Goal: Transaction & Acquisition: Book appointment/travel/reservation

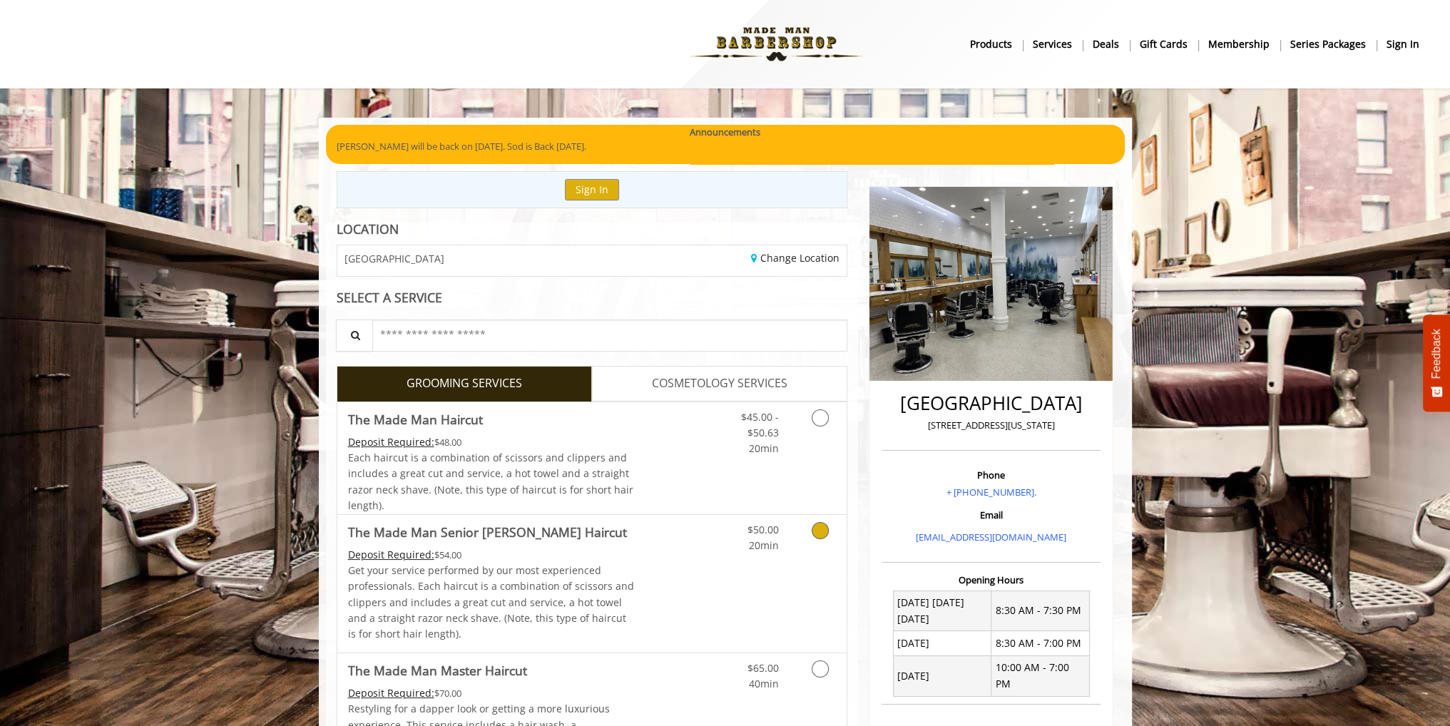
click at [744, 545] on link "$50.00 20min" at bounding box center [748, 534] width 59 height 39
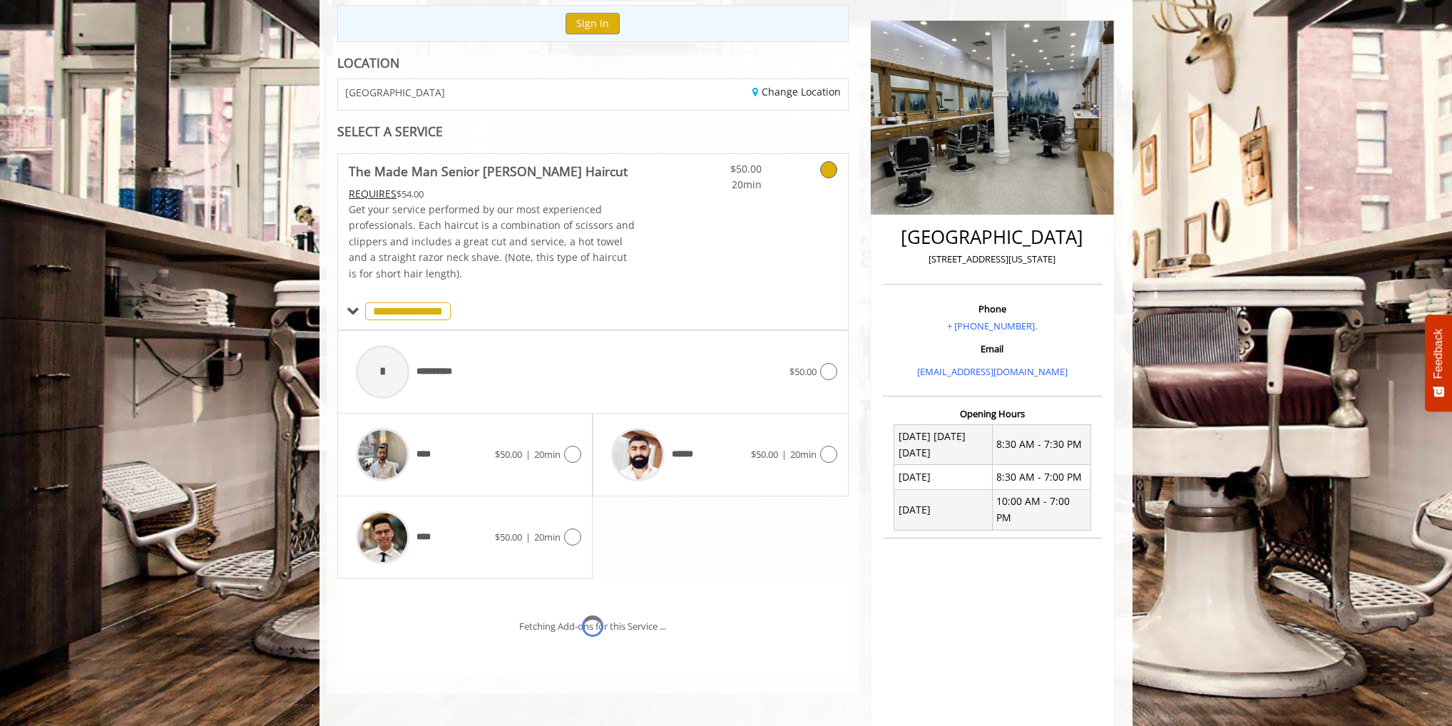
scroll to position [231, 0]
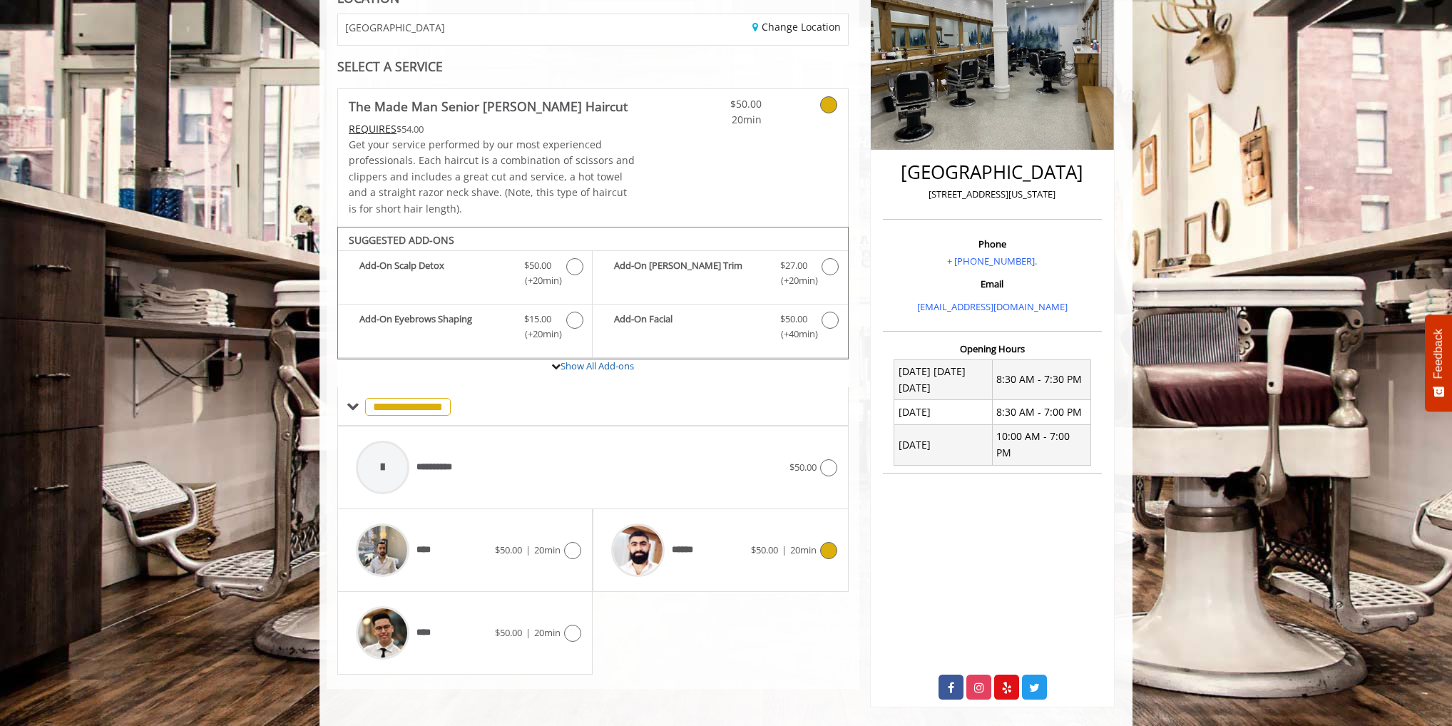
click at [686, 540] on span "******" at bounding box center [653, 550] width 98 height 68
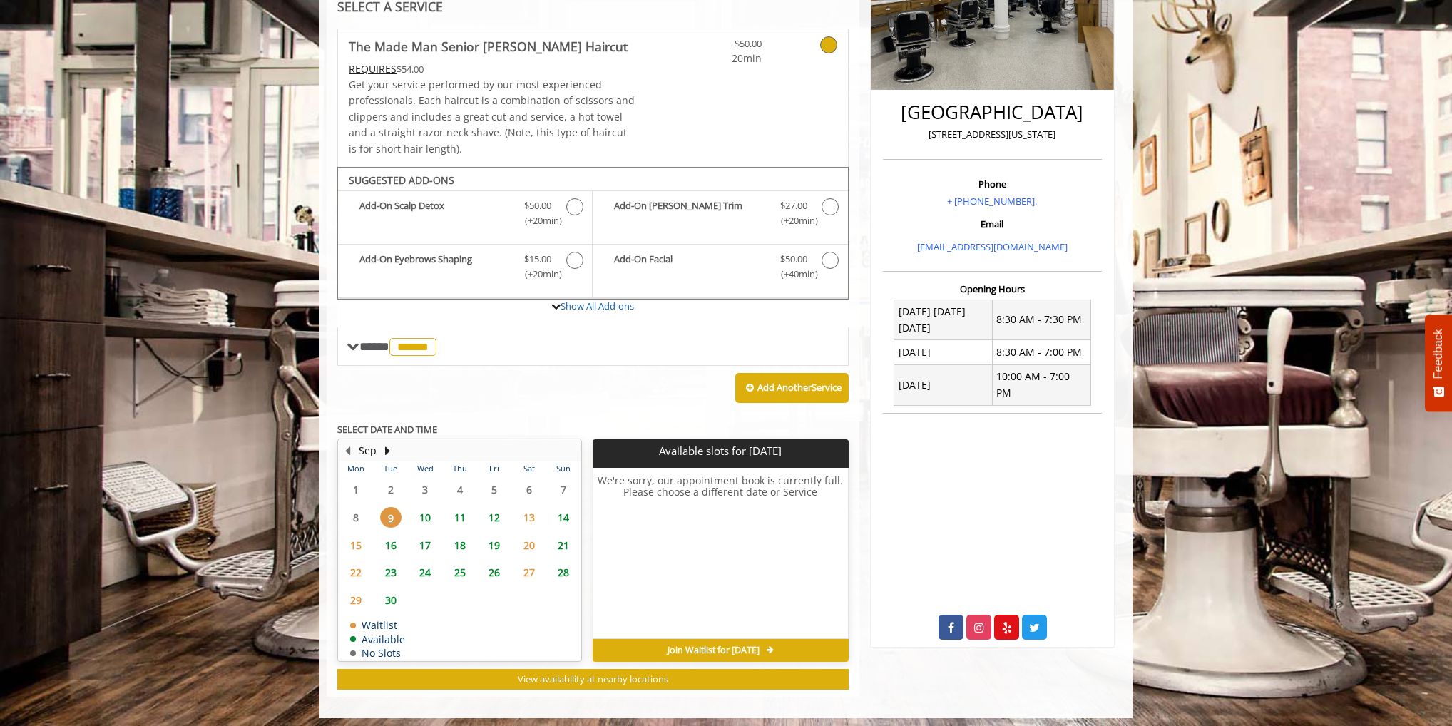
scroll to position [294, 0]
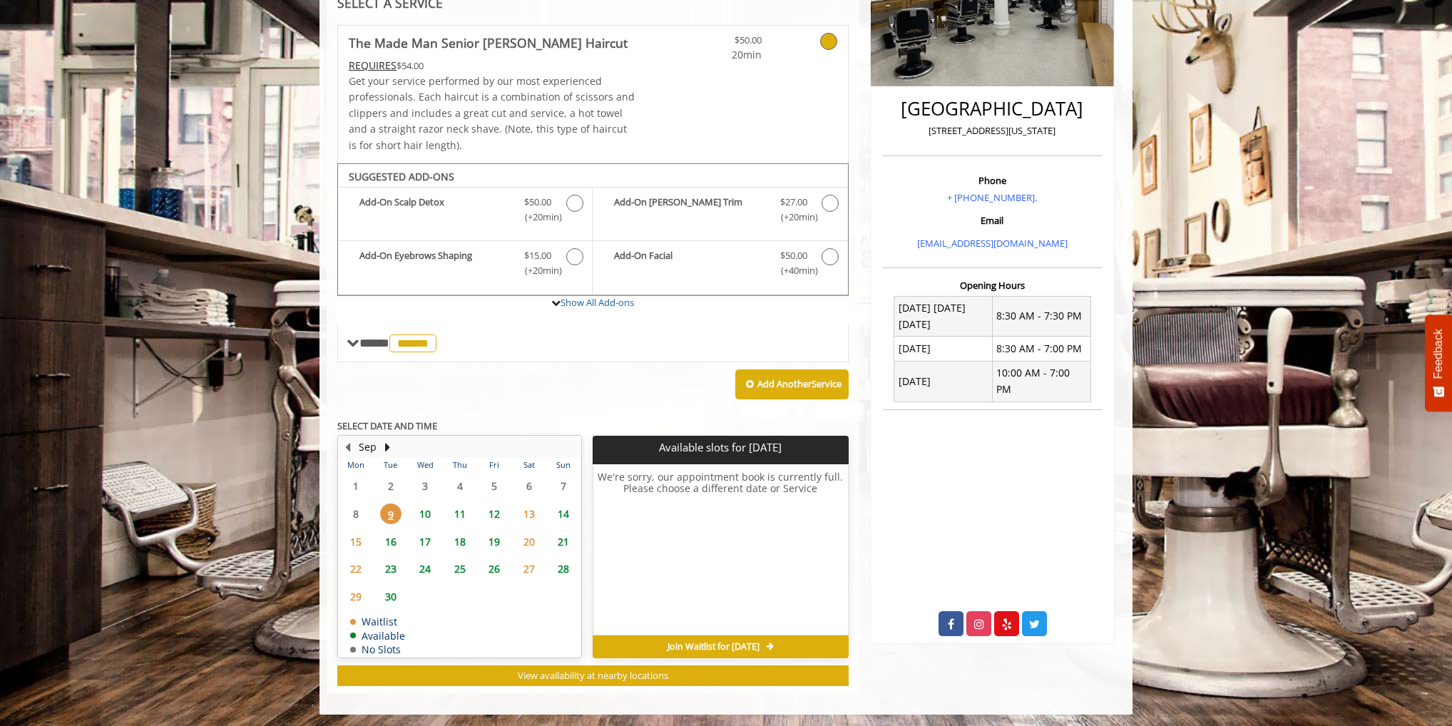
click at [560, 511] on span "14" at bounding box center [563, 513] width 21 height 21
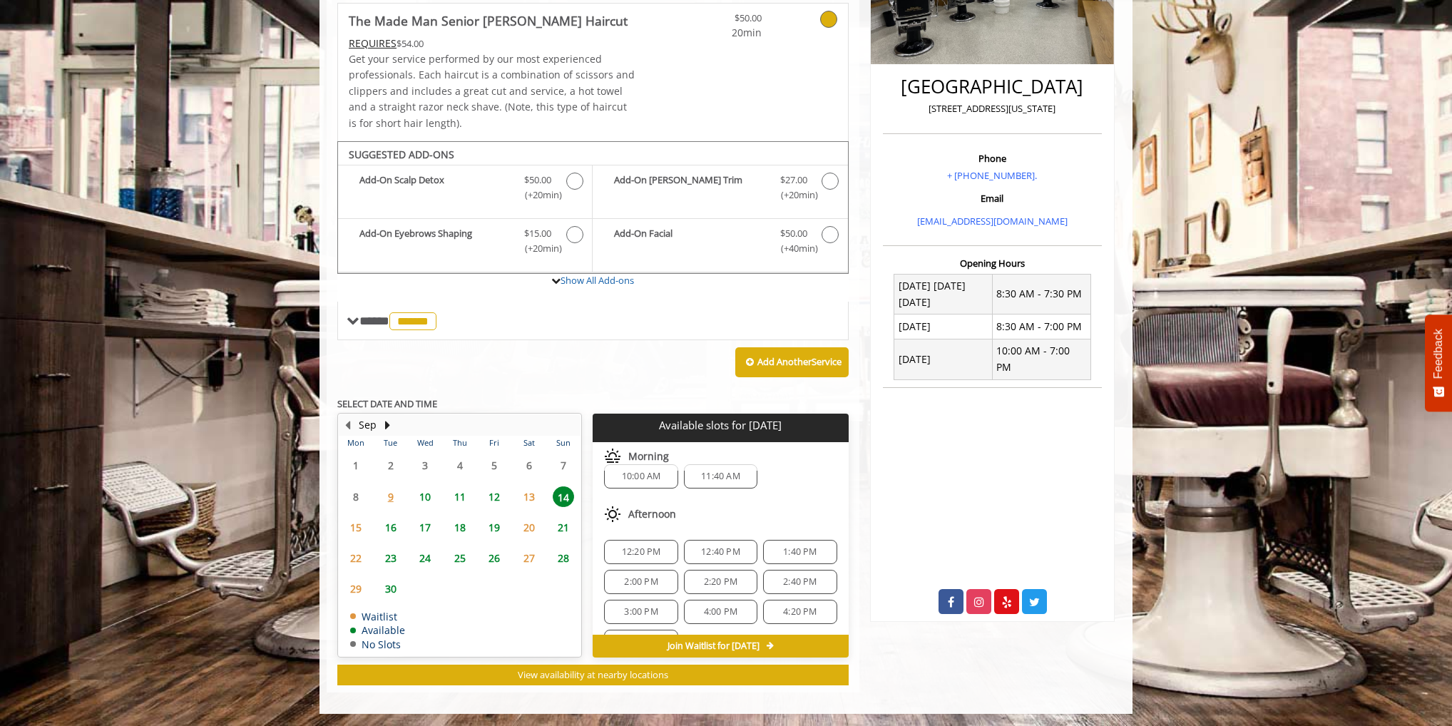
scroll to position [0, 0]
drag, startPoint x: 644, startPoint y: 570, endPoint x: 636, endPoint y: 573, distance: 8.3
click at [636, 573] on span "12:20 PM" at bounding box center [641, 569] width 39 height 11
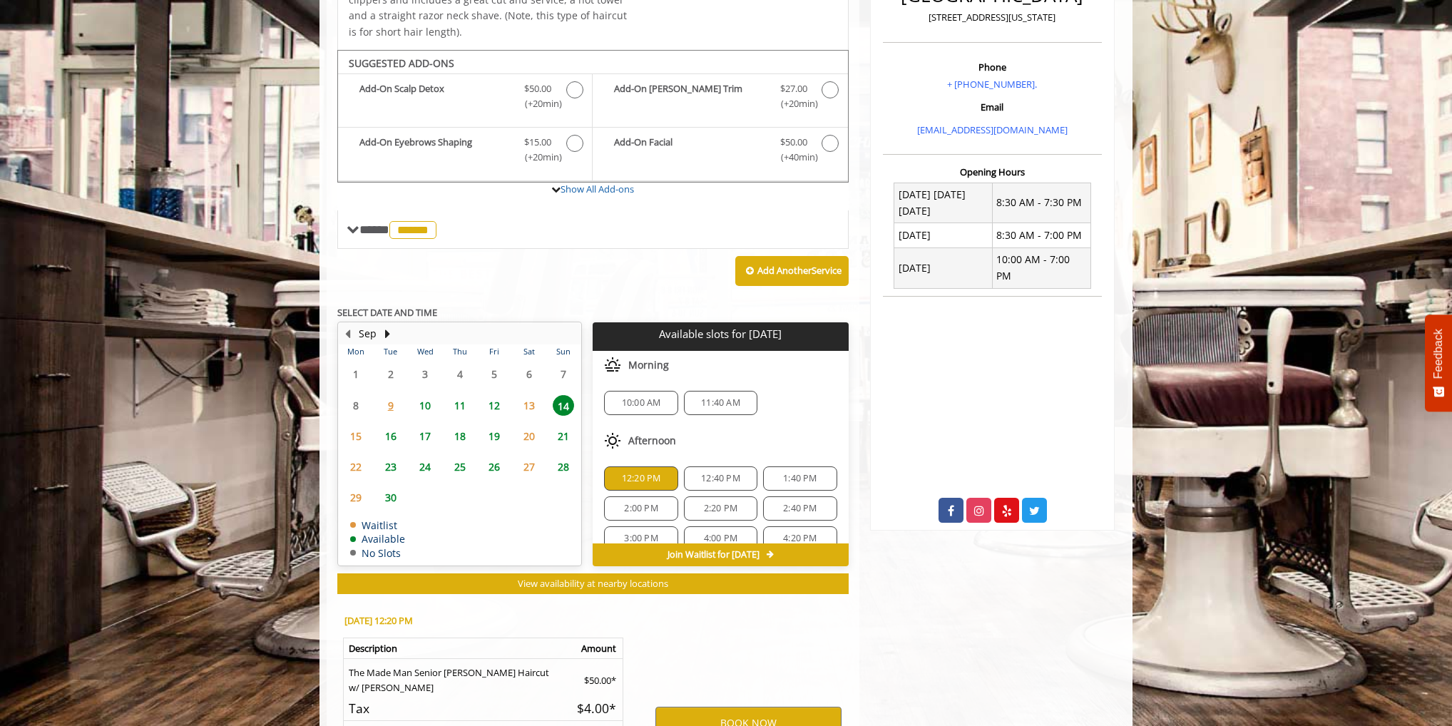
scroll to position [573, 0]
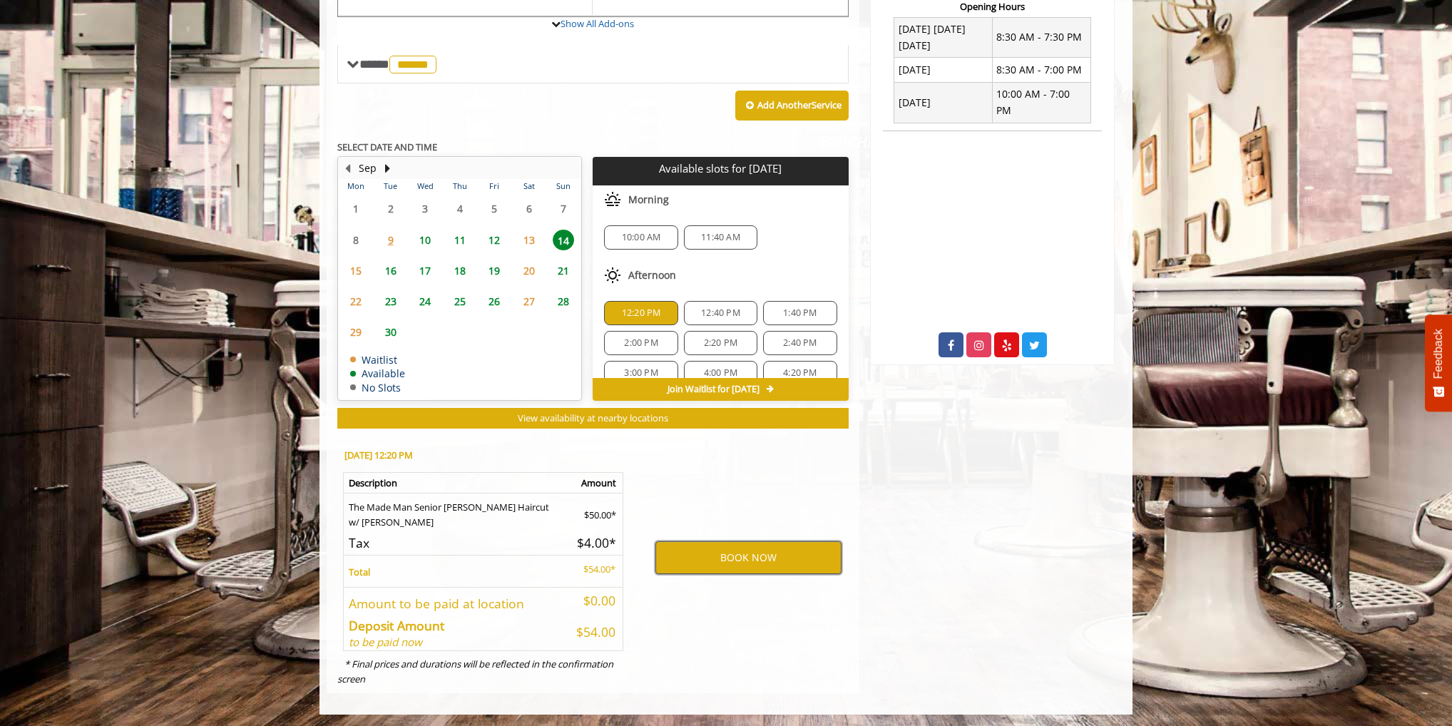
click at [698, 545] on button "BOOK NOW" at bounding box center [748, 557] width 186 height 33
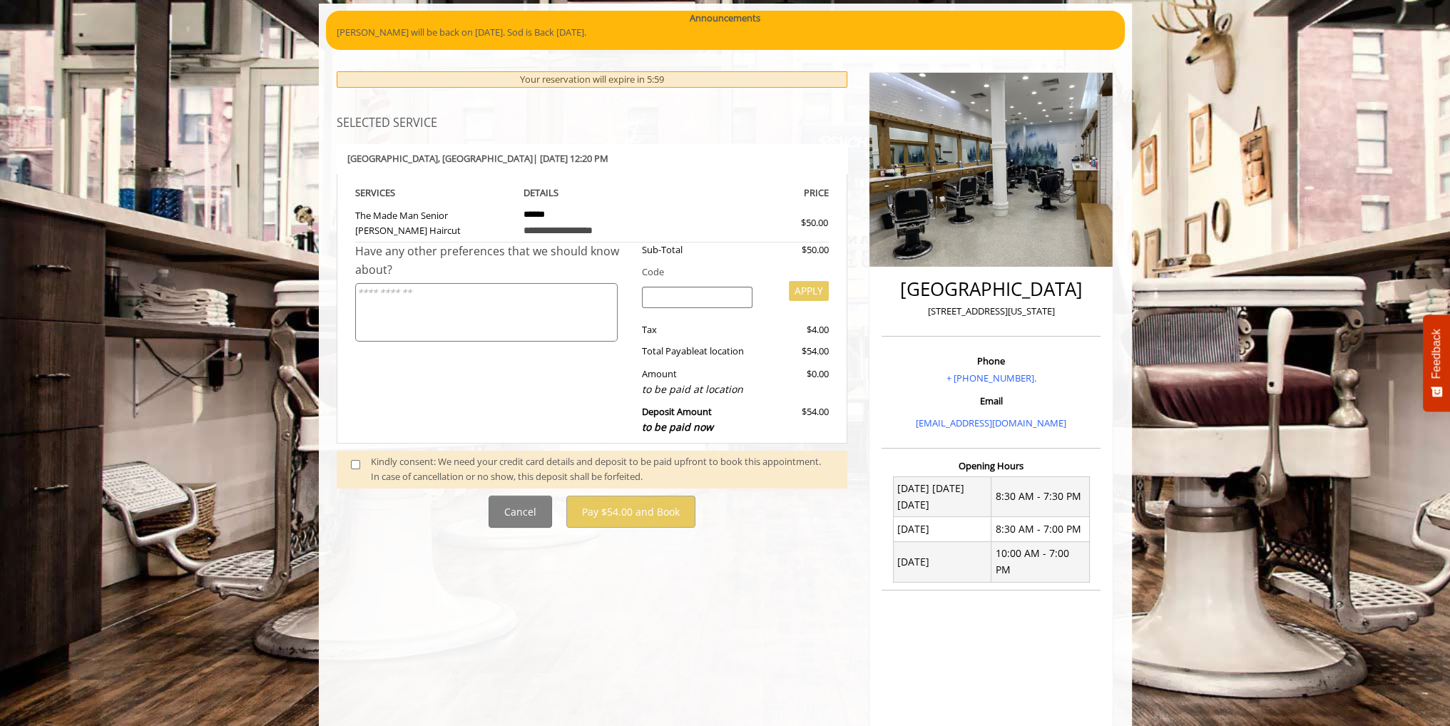
scroll to position [143, 0]
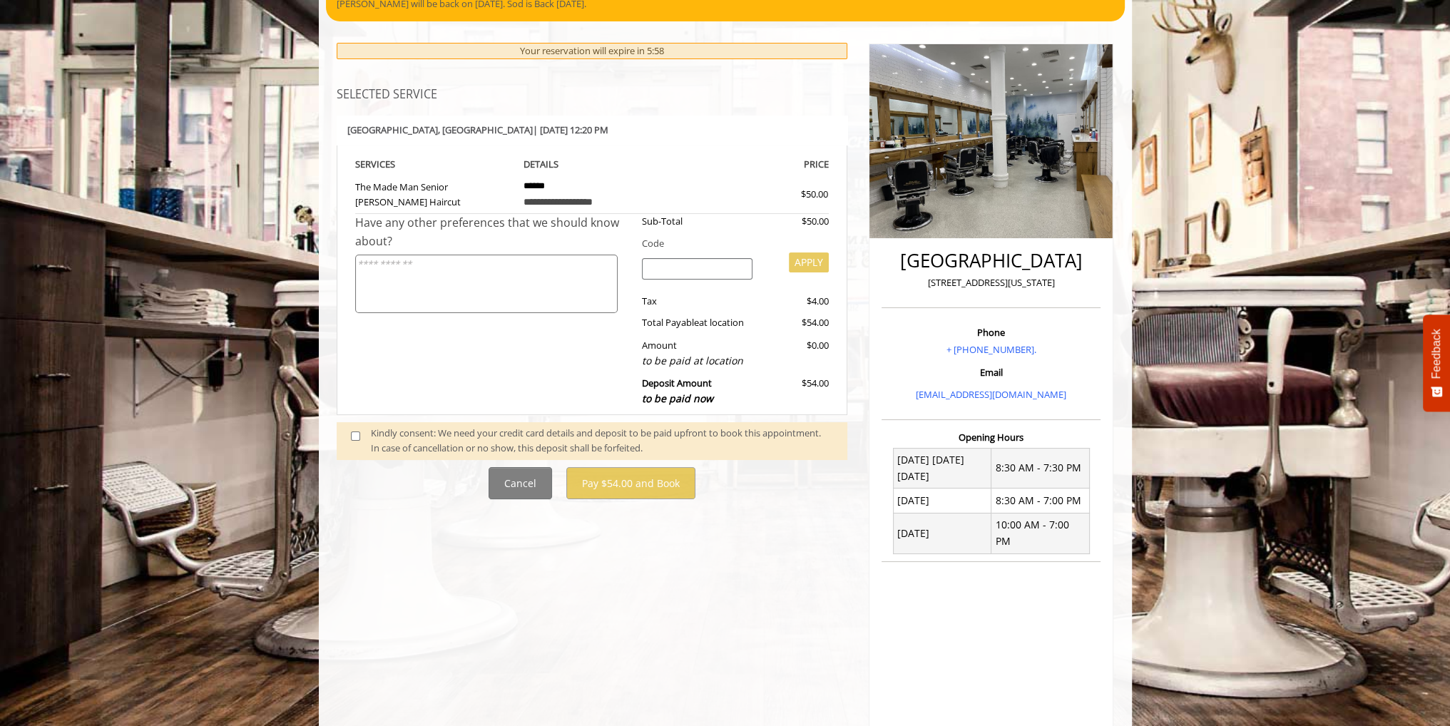
click at [348, 430] on span at bounding box center [361, 441] width 42 height 30
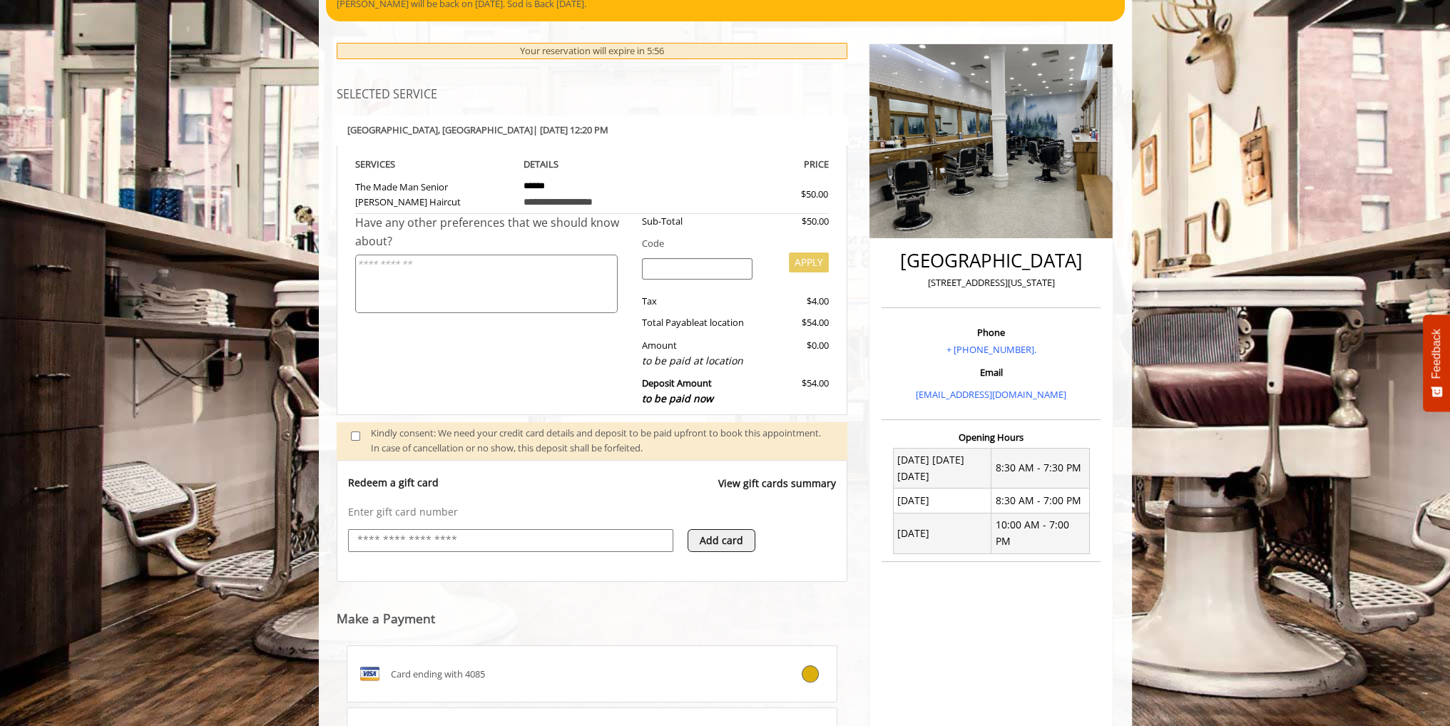
click at [525, 538] on input "text" at bounding box center [510, 540] width 309 height 17
click at [369, 596] on webstore-payments "Make a Payment Card ending with 4085 Card ending with 4660 Use a New Payment Me…" at bounding box center [592, 719] width 511 height 275
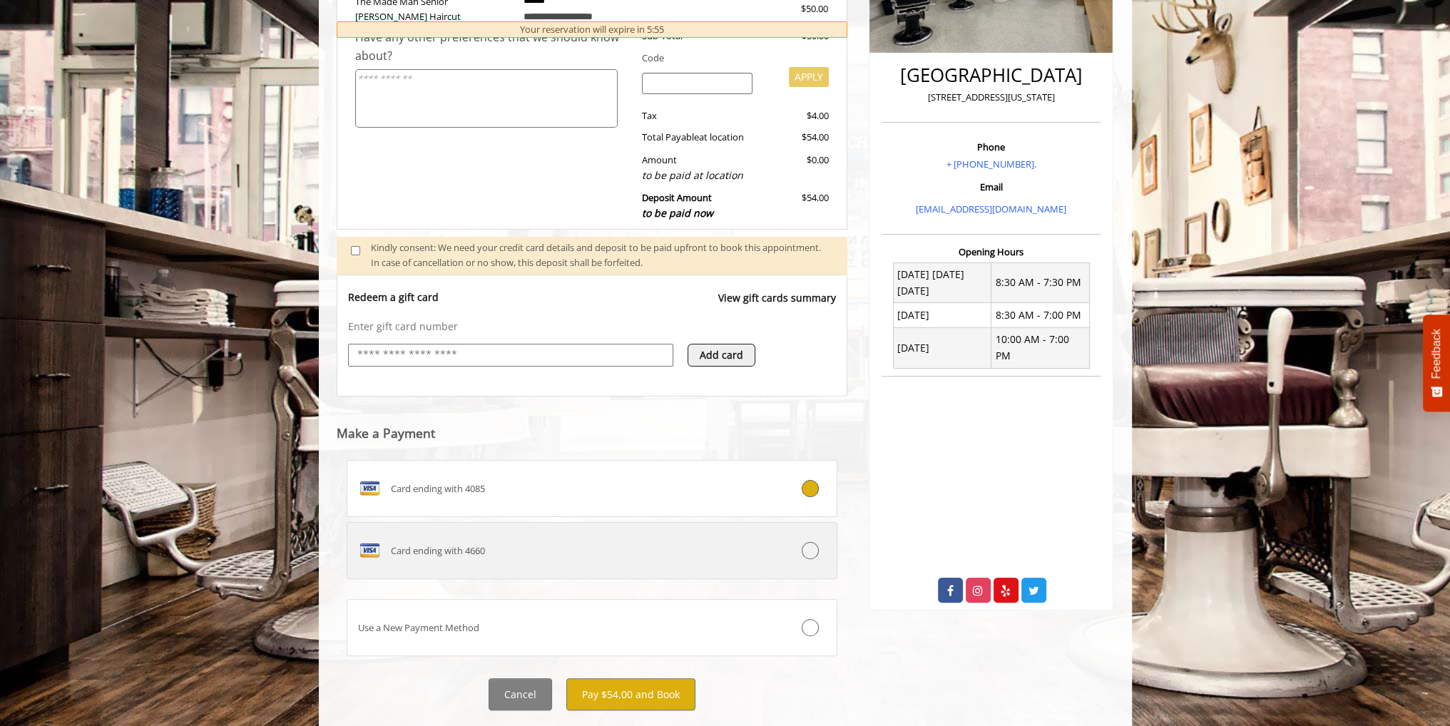
scroll to position [362, 0]
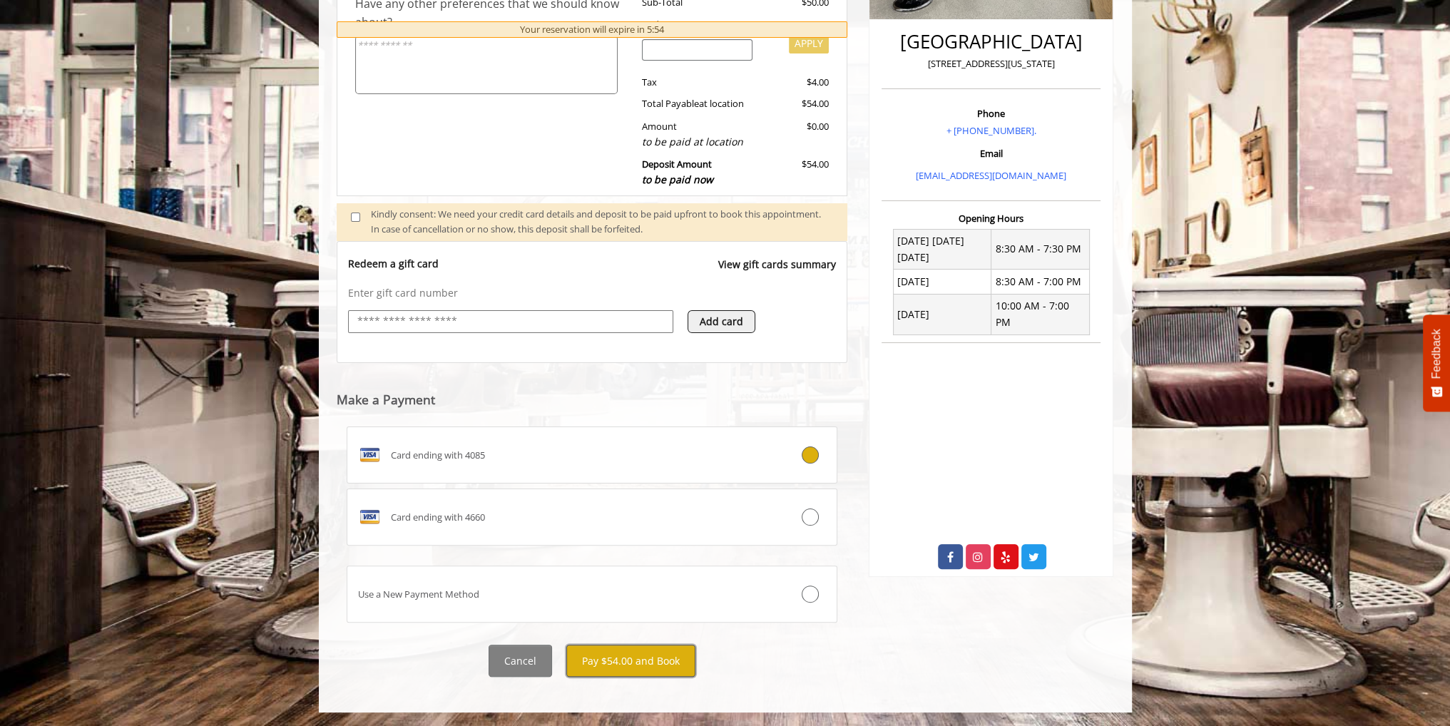
click at [655, 668] on button "Pay $54.00 and Book" at bounding box center [630, 661] width 129 height 32
